Goal: Information Seeking & Learning: Learn about a topic

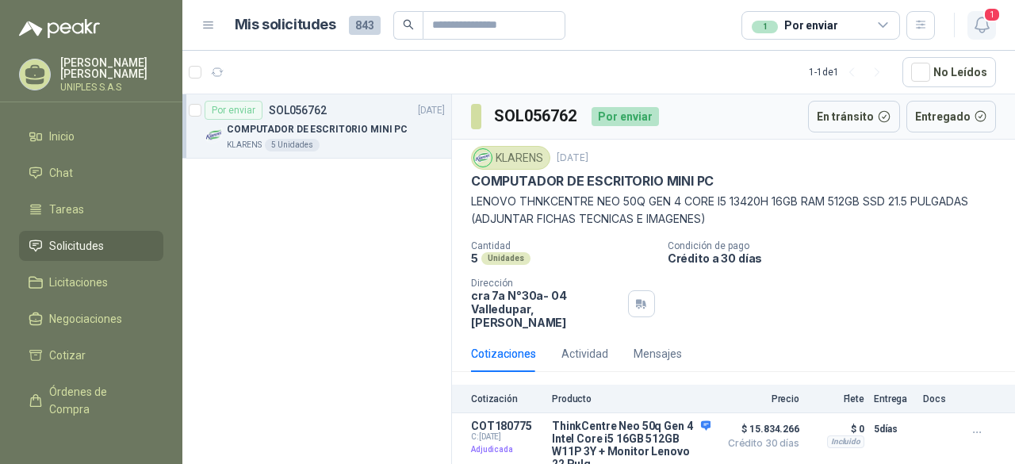
click at [984, 26] on icon "button" at bounding box center [983, 25] width 20 height 20
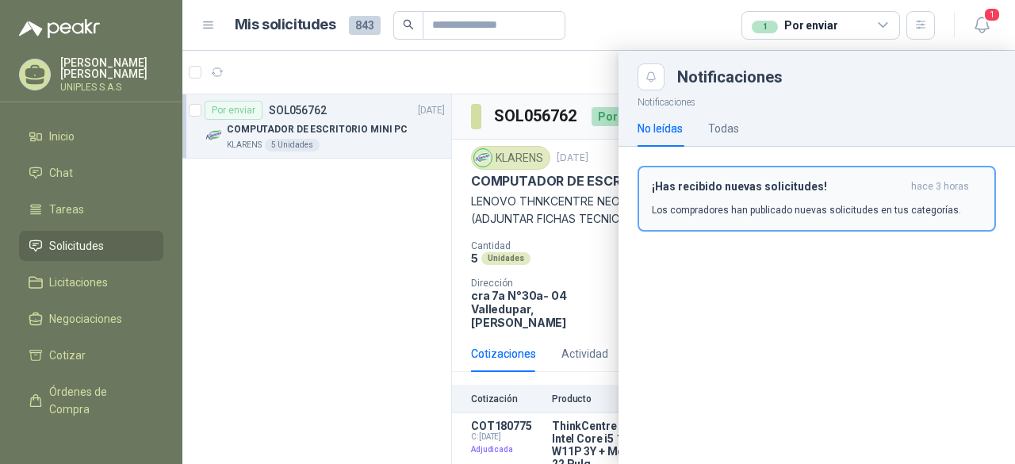
click at [727, 203] on p "Los compradores han publicado nuevas solicitudes en tus categorías." at bounding box center [806, 210] width 309 height 14
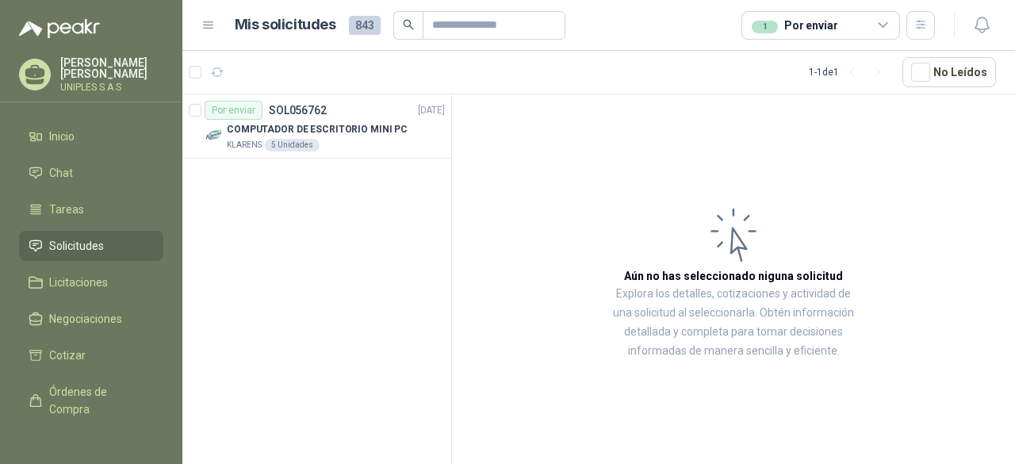
click at [87, 240] on span "Solicitudes" at bounding box center [76, 245] width 55 height 17
click at [892, 25] on div "1 Por enviar" at bounding box center [821, 25] width 159 height 29
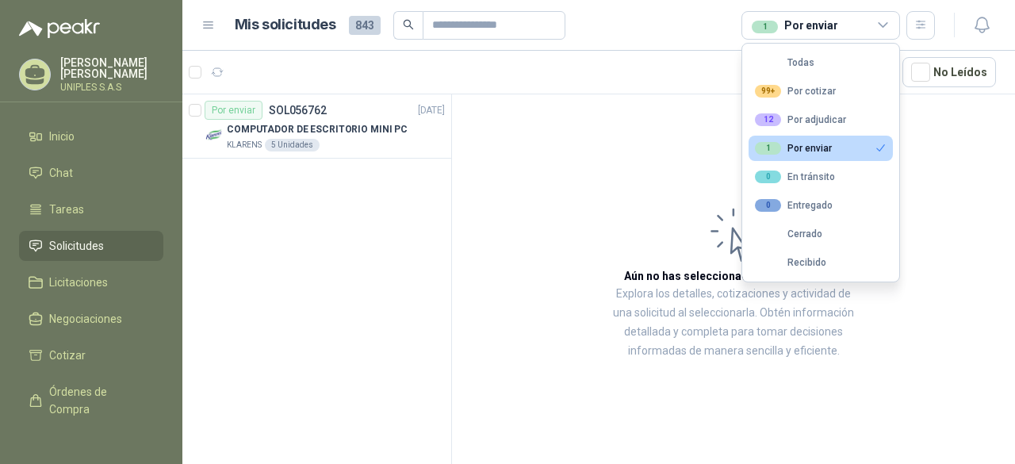
click at [772, 149] on div "1" at bounding box center [768, 148] width 26 height 13
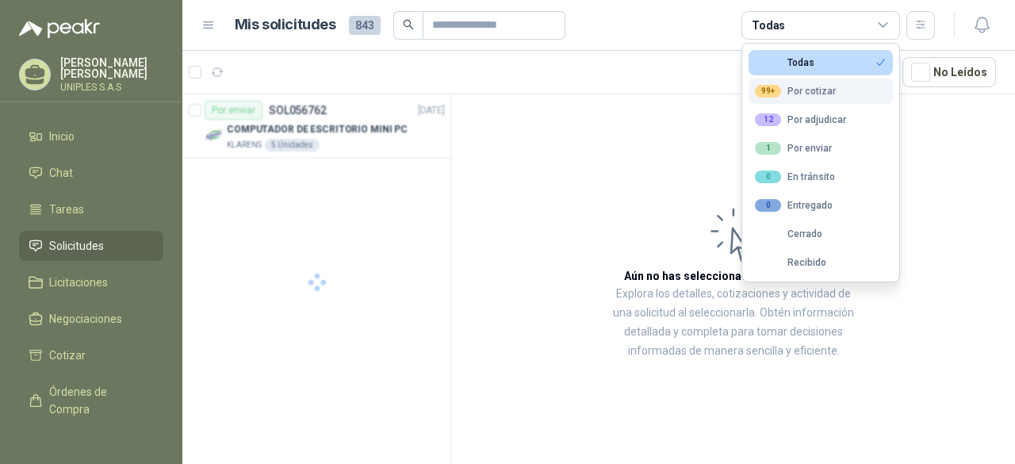
click at [785, 90] on div "99+ Por cotizar" at bounding box center [795, 91] width 81 height 13
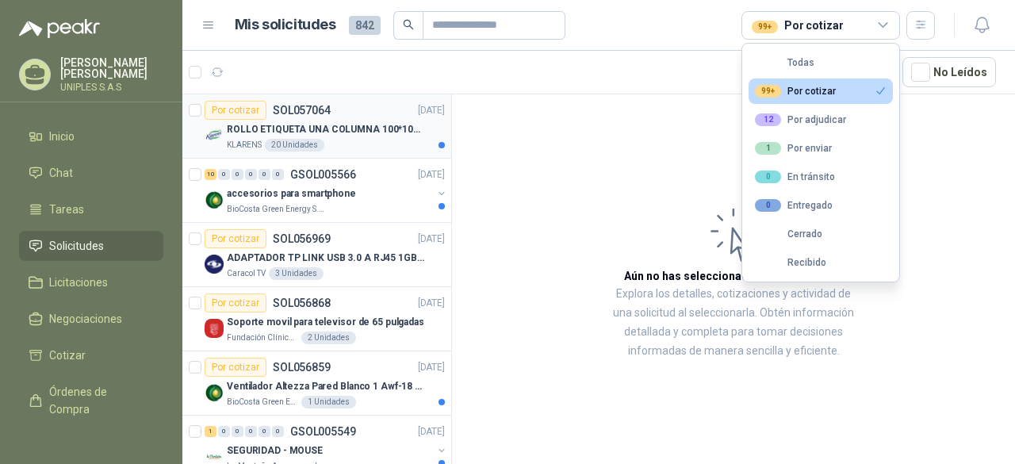
click at [319, 110] on p "SOL057064" at bounding box center [302, 110] width 58 height 11
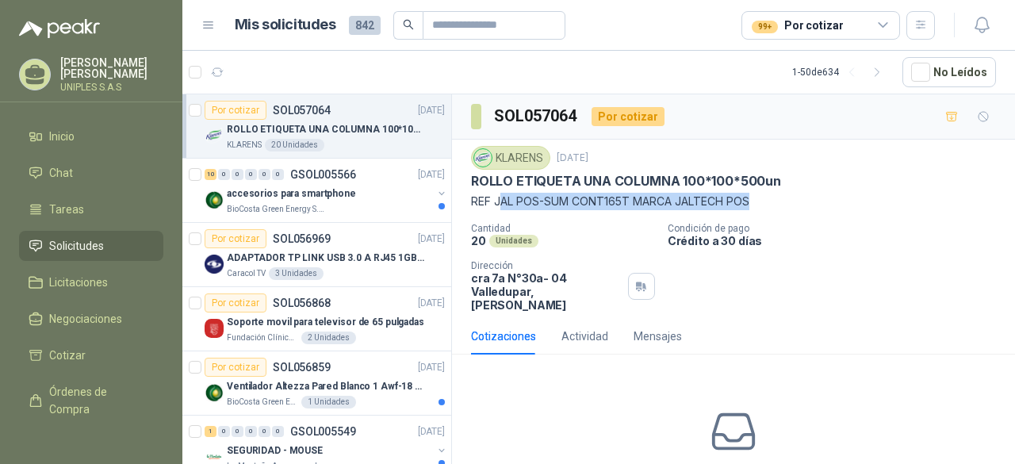
drag, startPoint x: 498, startPoint y: 197, endPoint x: 754, endPoint y: 202, distance: 255.5
click at [755, 202] on p "REF JAL POS-SUM CONT165T MARCA JALTECH POS" at bounding box center [733, 201] width 525 height 17
copy p "AL POS-SUM CONT165T MARCA JALTECH POS"
drag, startPoint x: 749, startPoint y: 41, endPoint x: 778, endPoint y: -69, distance: 114.1
click at [778, 0] on html "[PERSON_NAME] UNIPLES S.A.S Inicio Chat Tareas Solicitudes Licitaciones Negocia…" at bounding box center [507, 232] width 1015 height 464
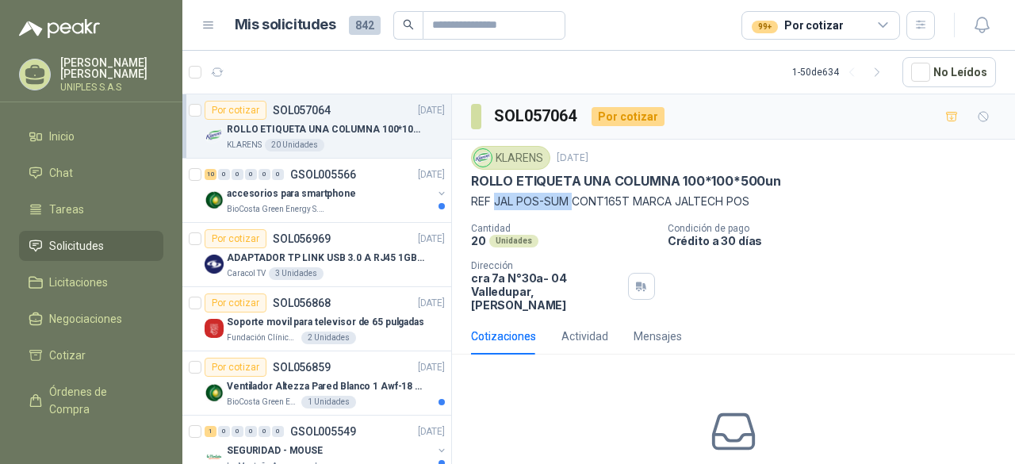
drag, startPoint x: 574, startPoint y: 198, endPoint x: 784, endPoint y: 293, distance: 230.1
click at [495, 198] on p "REF JAL POS-SUM CONT165T MARCA JALTECH POS" at bounding box center [733, 201] width 525 height 17
drag, startPoint x: 959, startPoint y: 272, endPoint x: 859, endPoint y: 251, distance: 102.1
click at [958, 271] on div "Cantidad 20 Unidades Condición de pago Crédito a 30 [PERSON_NAME] Dirección cra…" at bounding box center [733, 267] width 525 height 89
drag, startPoint x: 576, startPoint y: 201, endPoint x: 624, endPoint y: 202, distance: 47.6
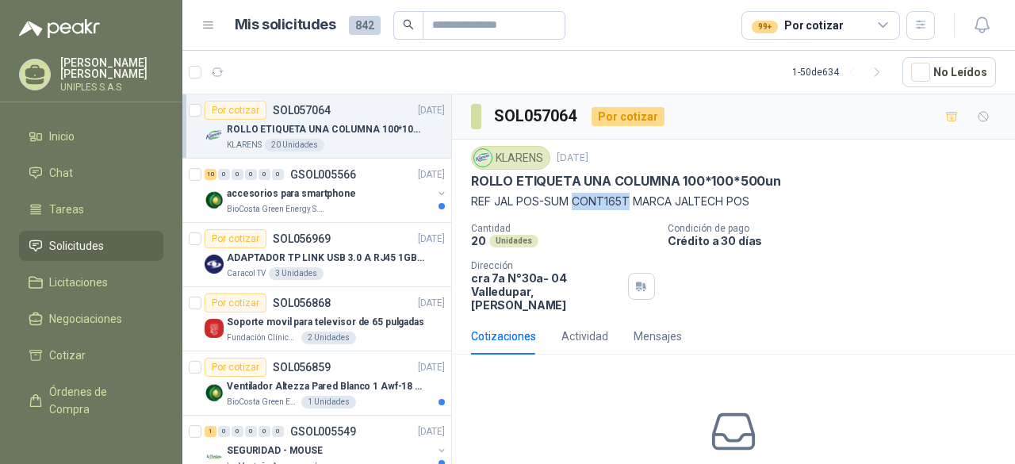
click at [630, 202] on p "REF JAL POS-SUM CONT165T MARCA JALTECH POS" at bounding box center [733, 201] width 525 height 17
copy p "CONT165T"
click at [635, 198] on p "REF JAL POS-SUM CONT165T MARCA JALTECH POS" at bounding box center [733, 201] width 525 height 17
drag, startPoint x: 630, startPoint y: 198, endPoint x: 577, endPoint y: 202, distance: 53.3
click at [577, 202] on p "REF JAL POS-SUM CONT165T MARCA JALTECH POS" at bounding box center [733, 201] width 525 height 17
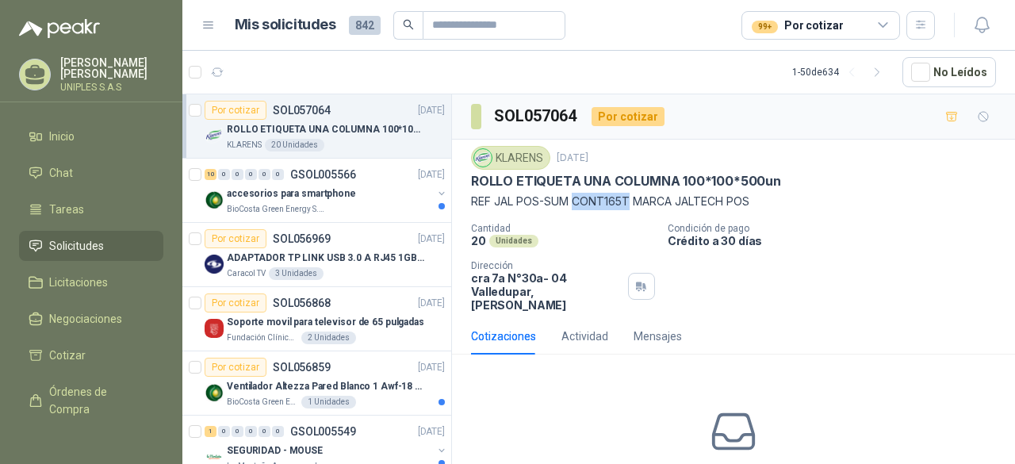
copy p "CONT165T"
click at [560, 223] on p "Cantidad" at bounding box center [563, 228] width 184 height 11
drag, startPoint x: 571, startPoint y: 201, endPoint x: 518, endPoint y: 198, distance: 53.2
click at [518, 198] on p "REF JAL POS-SUM CONT165T MARCA JALTECH POS" at bounding box center [733, 201] width 525 height 17
click at [517, 217] on div "KLARENS [DATE] ROLLO ETIQUETA UNA COLUMNA 100*100*500un REF JAL POS-SUM CONT165…" at bounding box center [733, 229] width 525 height 166
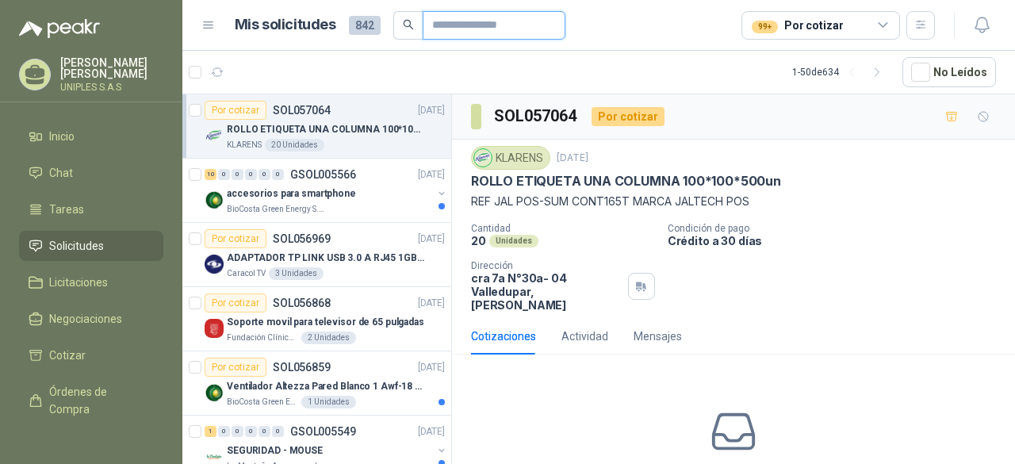
click at [464, 22] on input "text" at bounding box center [487, 25] width 111 height 27
click at [506, 204] on p "REF JAL POS-SUM CONT165T MARCA JALTECH POS" at bounding box center [733, 201] width 525 height 17
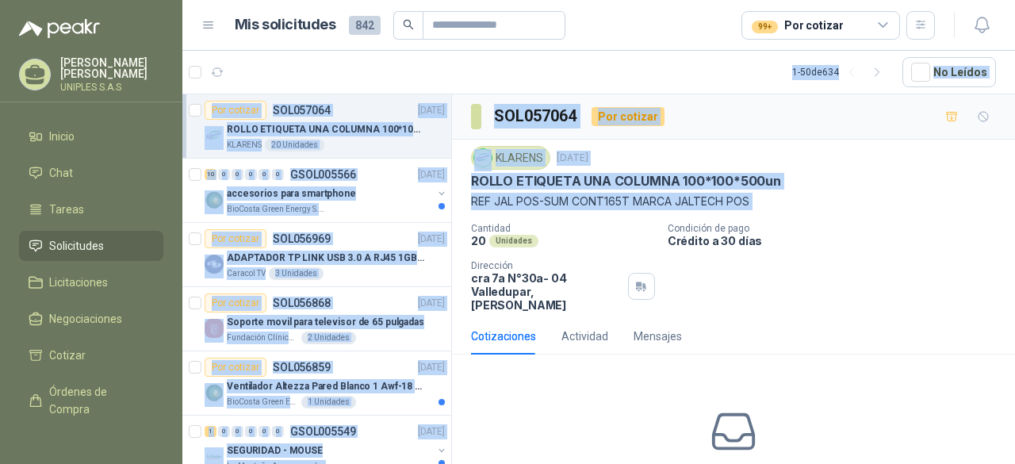
drag, startPoint x: 506, startPoint y: 204, endPoint x: 582, endPoint y: 2, distance: 215.9
click at [582, 2] on main "Mis solicitudes 842 99+ Por cotizar 1 - 50 de 634 No Leídos Por cotizar SOL0570…" at bounding box center [598, 232] width 833 height 464
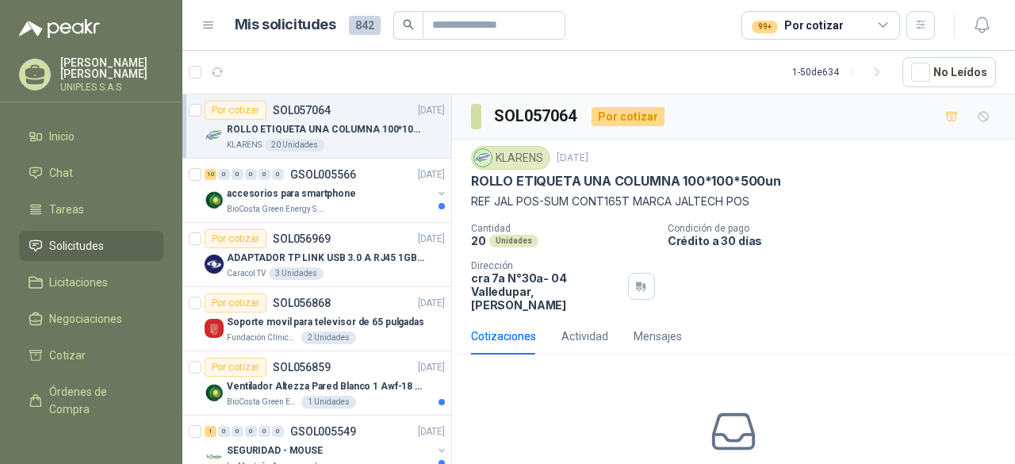
click at [939, 239] on p "Crédito a 30 días" at bounding box center [838, 240] width 341 height 13
copy p "JAL POS-SUM"
drag, startPoint x: 571, startPoint y: 198, endPoint x: 497, endPoint y: 195, distance: 73.8
click at [497, 195] on p "REF JAL POS-SUM CONT165T MARCA JALTECH POS" at bounding box center [733, 201] width 525 height 17
click at [310, 174] on p "GSOL005566" at bounding box center [323, 174] width 66 height 11
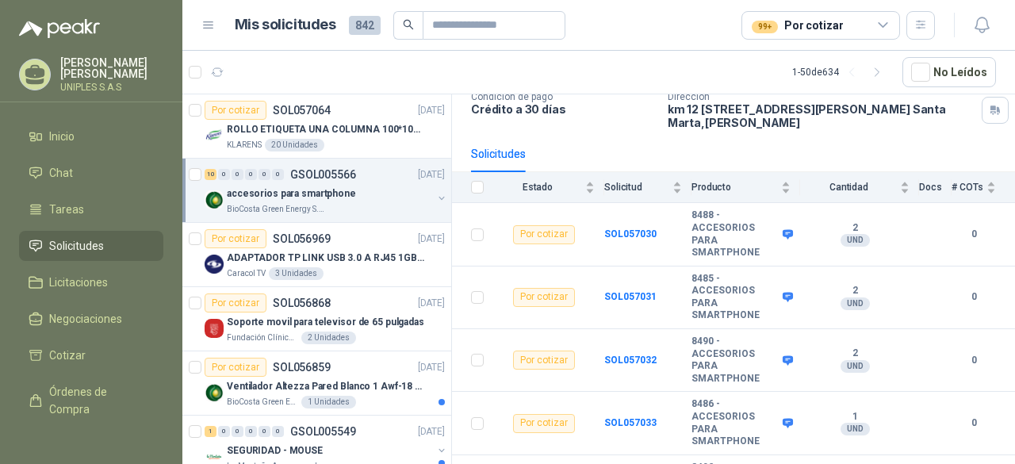
scroll to position [144, 0]
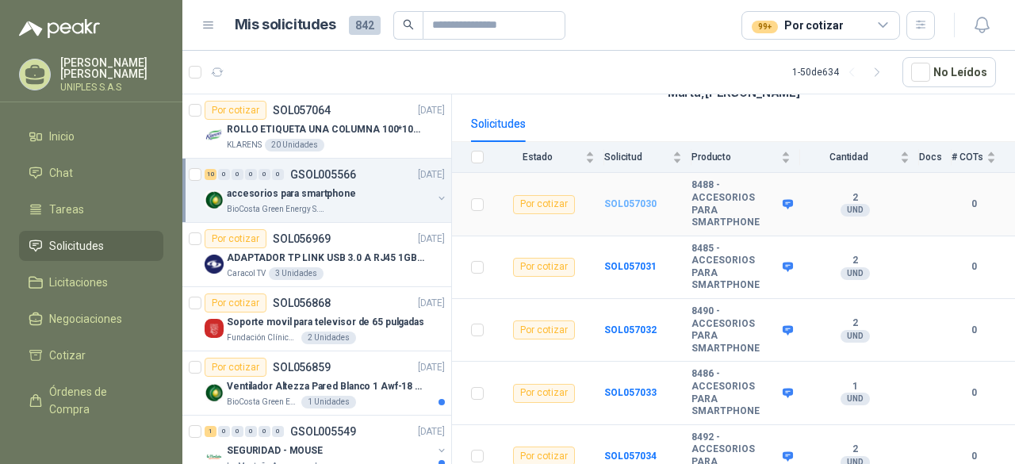
click at [615, 203] on b "SOL057030" at bounding box center [631, 203] width 52 height 11
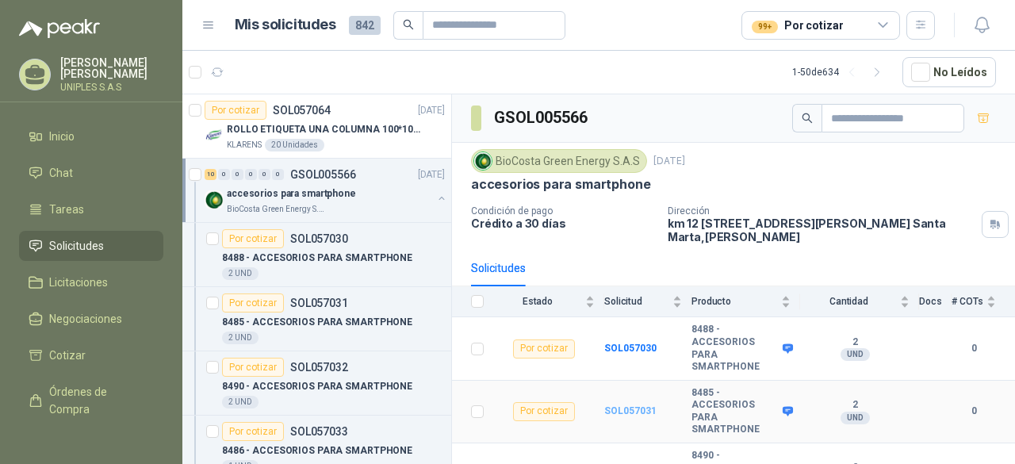
click at [633, 410] on b "SOL057031" at bounding box center [631, 410] width 52 height 11
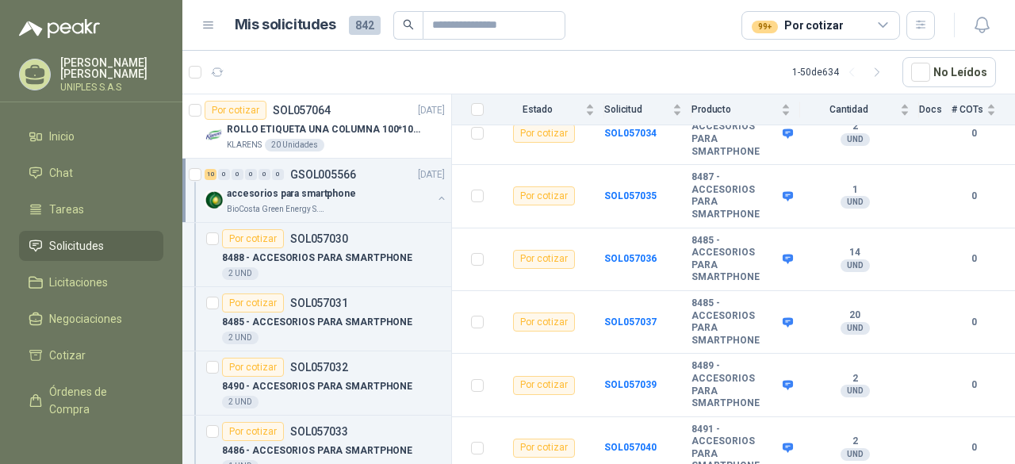
scroll to position [468, 0]
click at [632, 254] on b "SOL057036" at bounding box center [631, 257] width 52 height 11
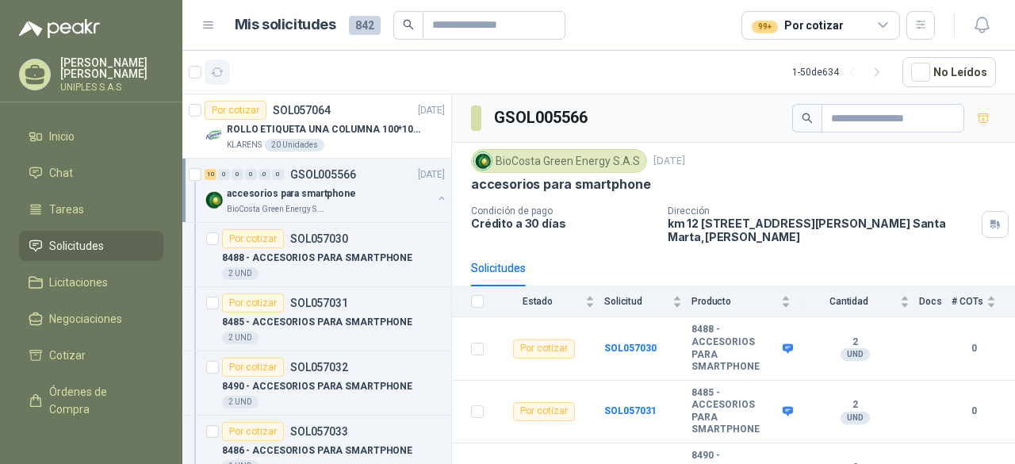
click at [219, 74] on icon "button" at bounding box center [217, 72] width 13 height 13
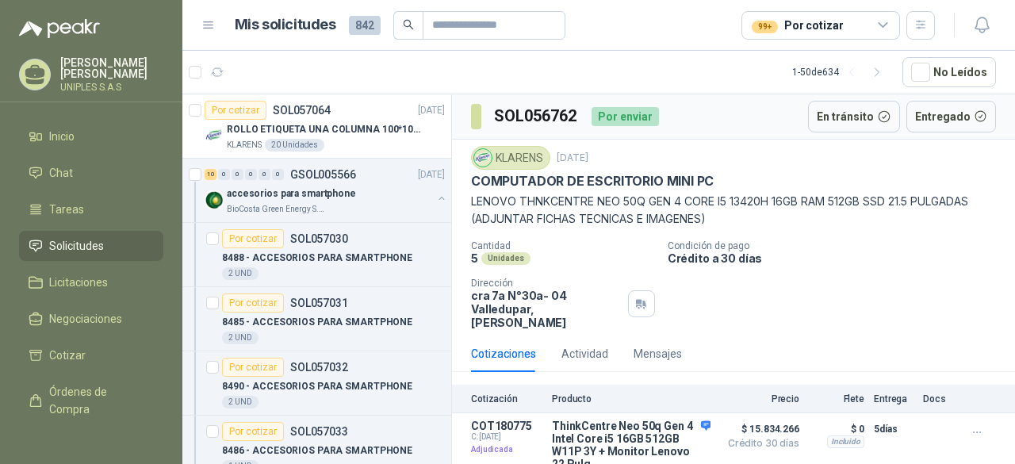
click at [65, 242] on span "Solicitudes" at bounding box center [76, 245] width 55 height 17
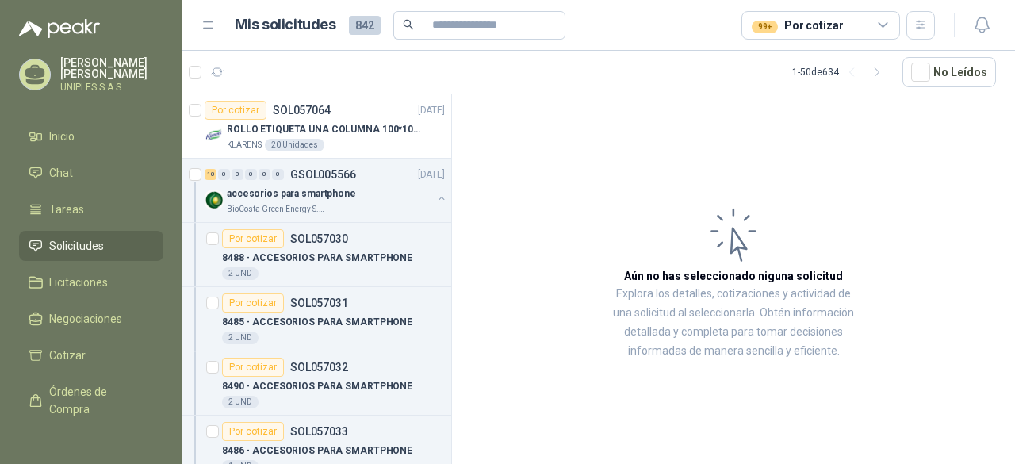
click at [884, 21] on icon at bounding box center [884, 25] width 14 height 14
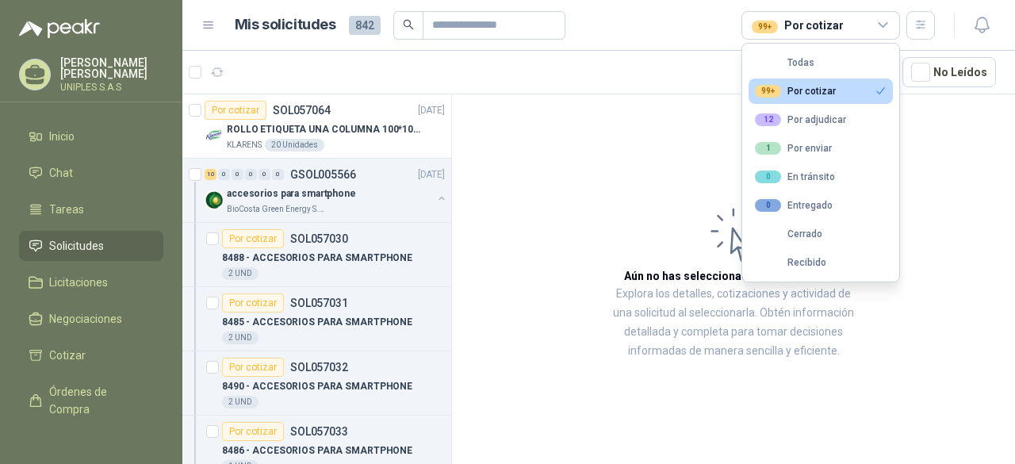
click at [821, 87] on div "99+ Por cotizar" at bounding box center [795, 91] width 81 height 13
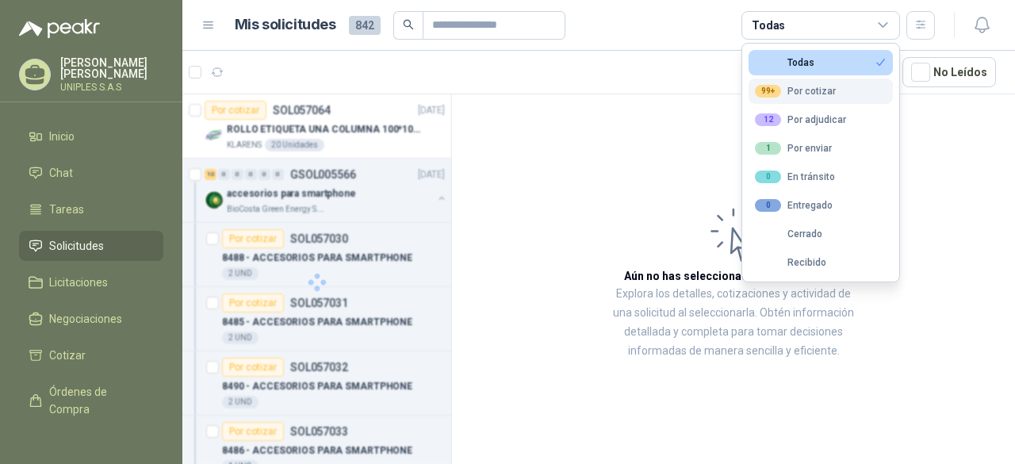
click at [821, 86] on div "99+ Por cotizar" at bounding box center [795, 91] width 81 height 13
